Goal: Check status

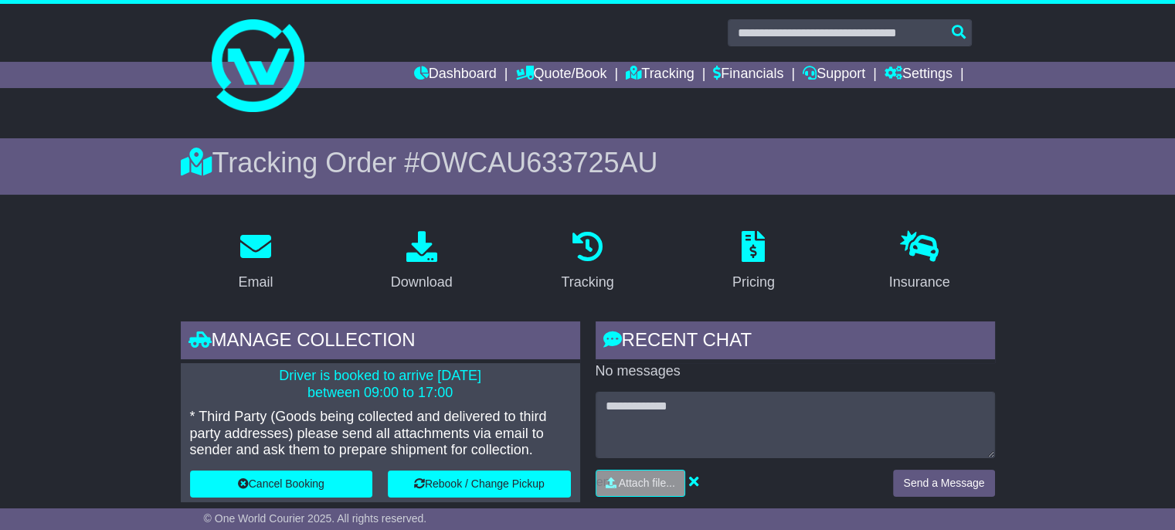
click at [442, 72] on link "Dashboard" at bounding box center [455, 75] width 83 height 26
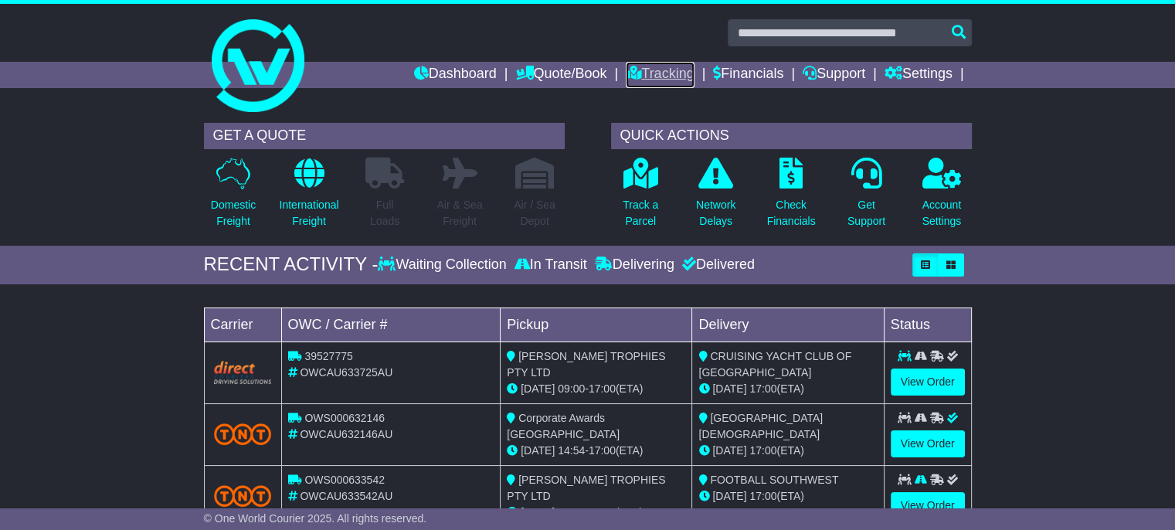
click at [636, 78] on link "Tracking" at bounding box center [660, 75] width 68 height 26
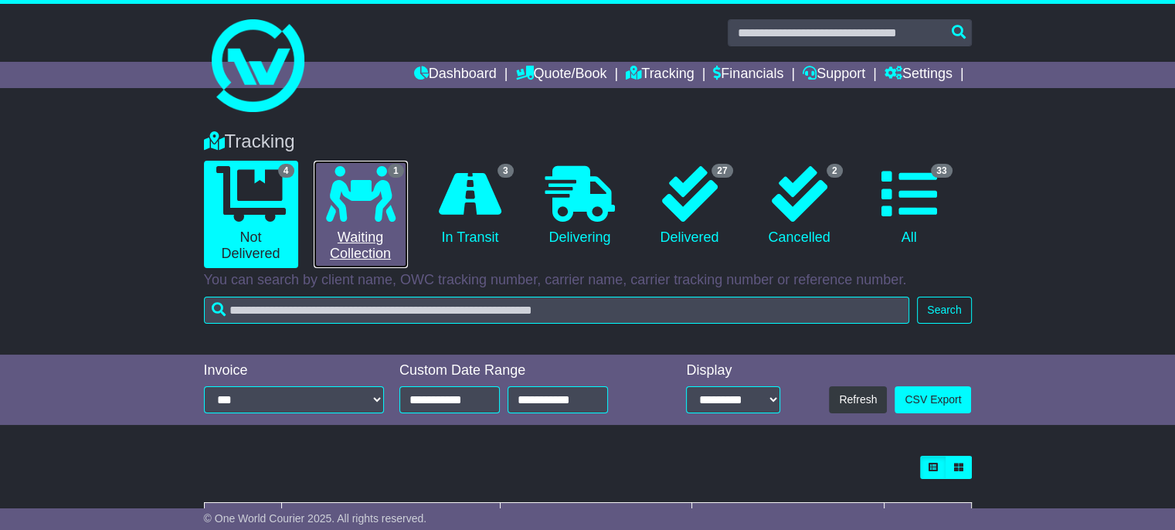
click at [383, 233] on link "1 Waiting Collection" at bounding box center [361, 214] width 94 height 107
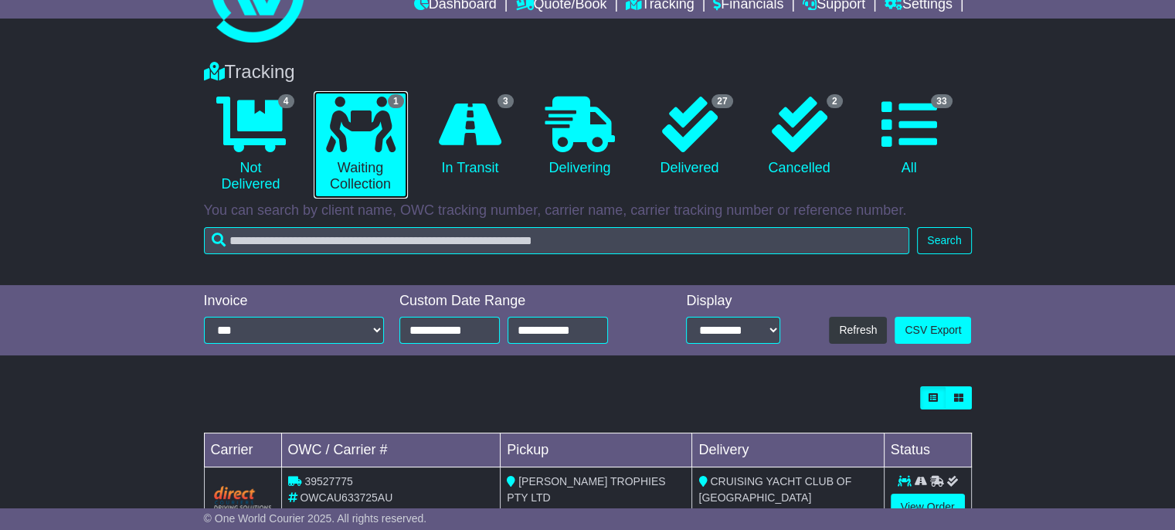
scroll to position [65, 0]
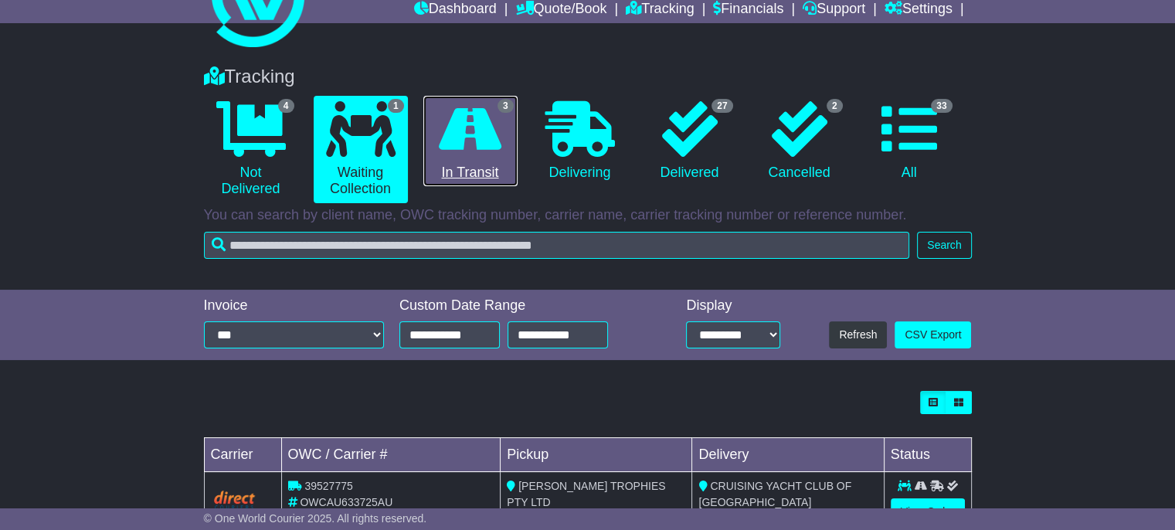
click at [515, 150] on link "3 In Transit" at bounding box center [470, 141] width 94 height 91
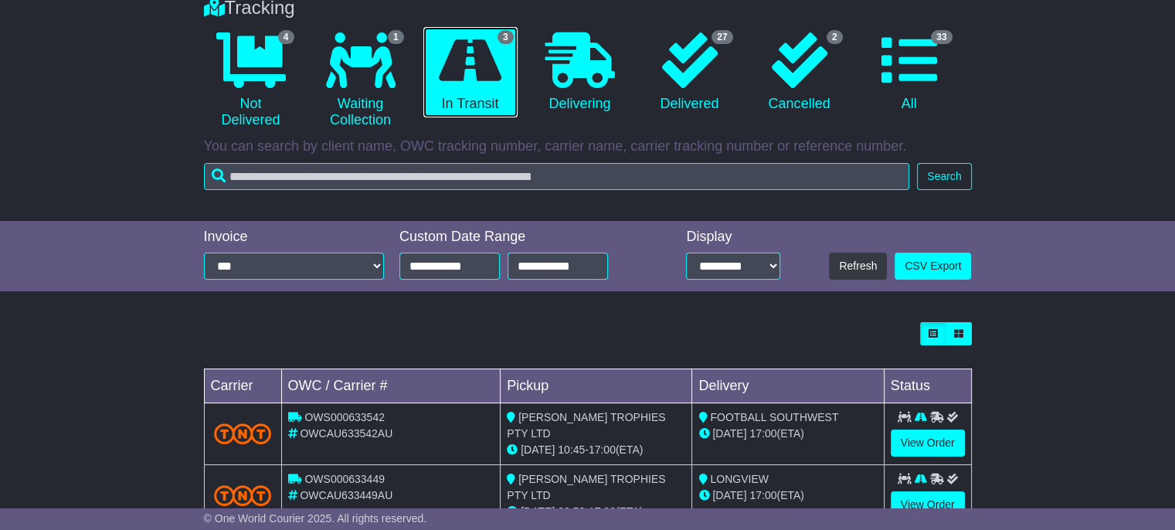
scroll to position [243, 0]
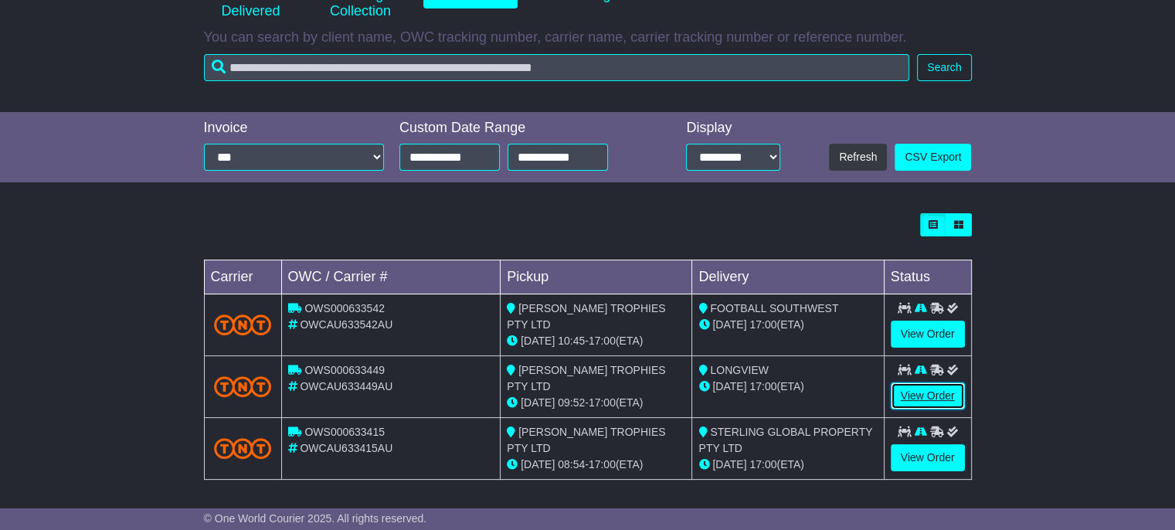
click at [929, 395] on link "View Order" at bounding box center [928, 395] width 74 height 27
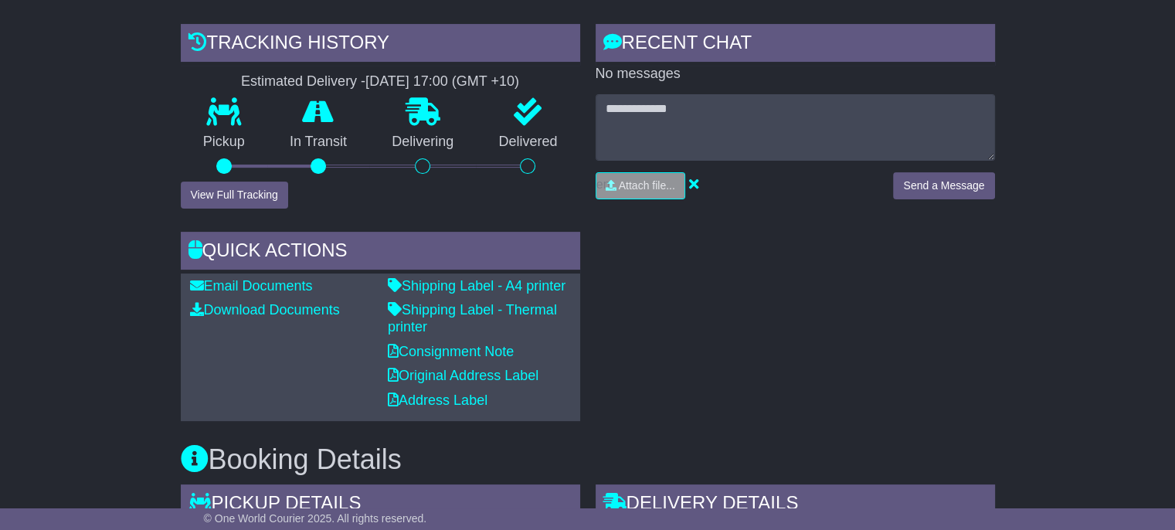
scroll to position [359, 0]
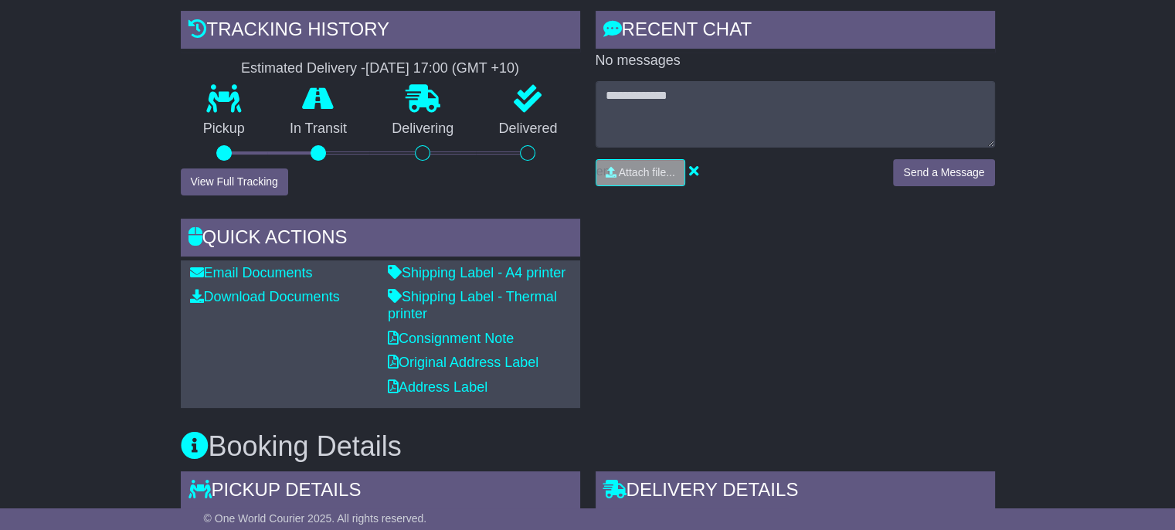
drag, startPoint x: 1186, startPoint y: 134, endPoint x: 1186, endPoint y: 233, distance: 98.9
click at [241, 193] on div "Tracking history Estimated Delivery - [DATE] 17:00 (GMT +10) Pickup In Transit …" at bounding box center [380, 209] width 415 height 397
click at [244, 184] on button "View Full Tracking" at bounding box center [234, 181] width 107 height 27
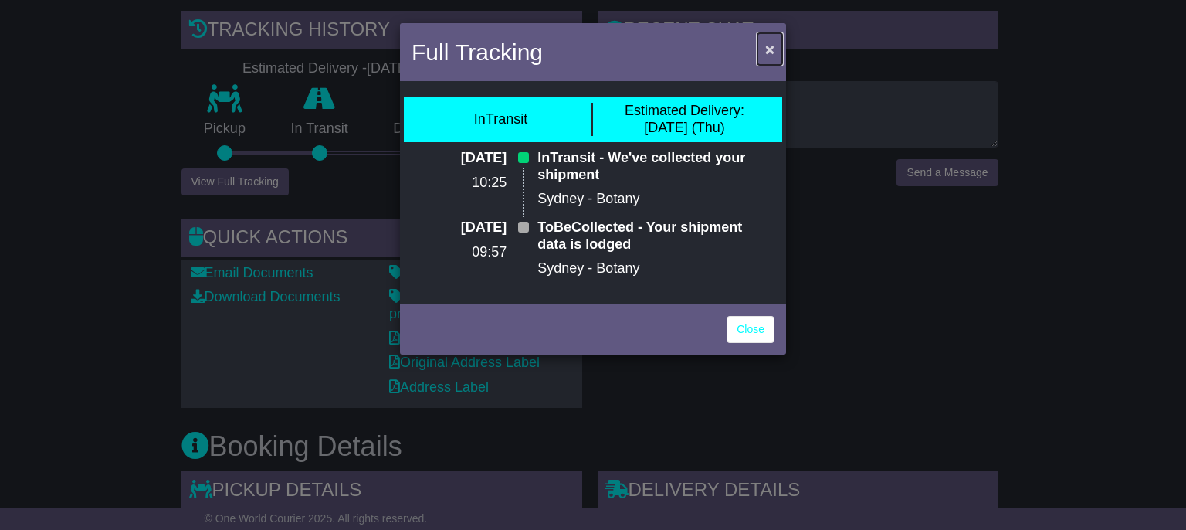
click at [763, 38] on button "×" at bounding box center [770, 49] width 25 height 32
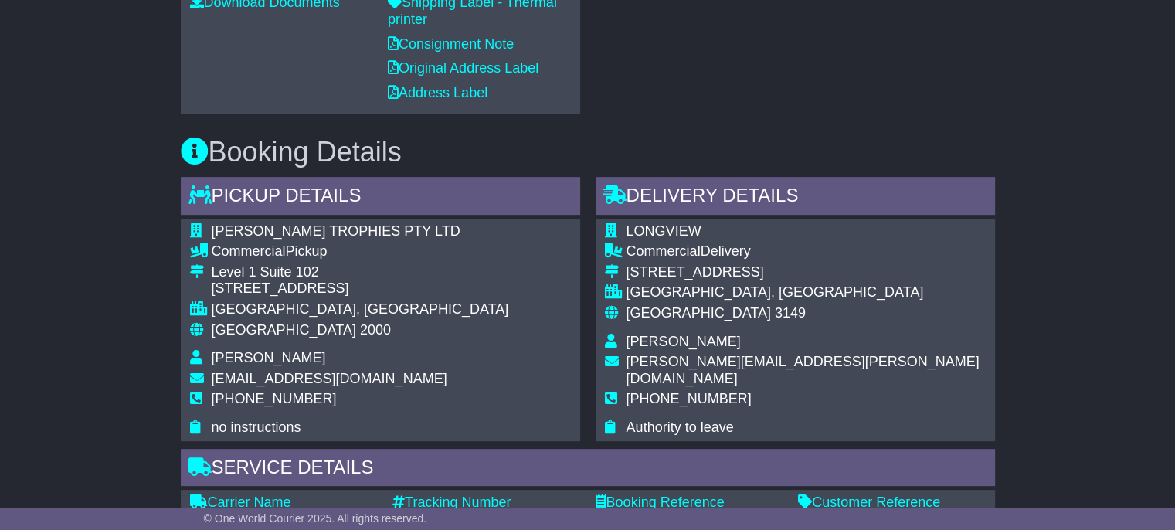
scroll to position [708, 0]
